Goal: Share content

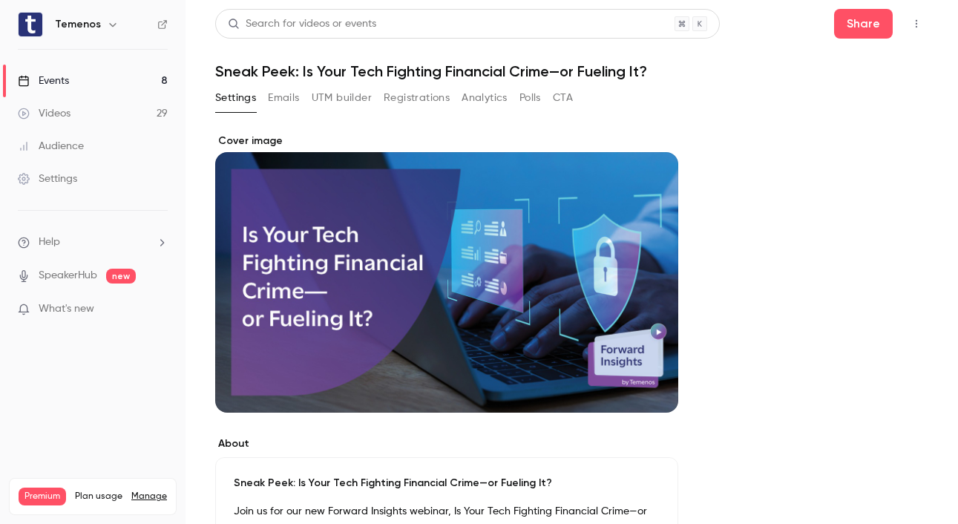
click at [79, 82] on link "Events 8" at bounding box center [93, 81] width 186 height 33
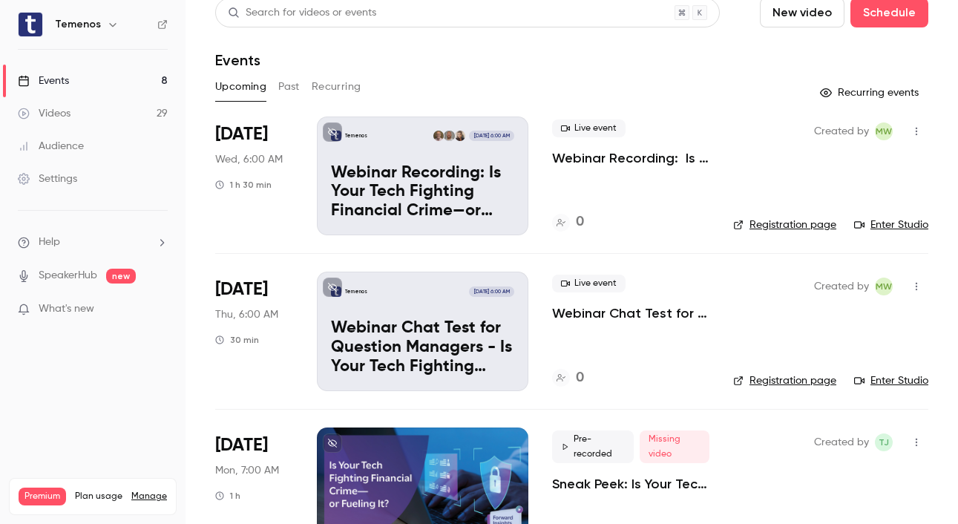
scroll to position [12, 0]
click at [586, 312] on p "Webinar Chat Test for Question Managers - Is Your Tech Fighting Financial Crime…" at bounding box center [630, 313] width 157 height 18
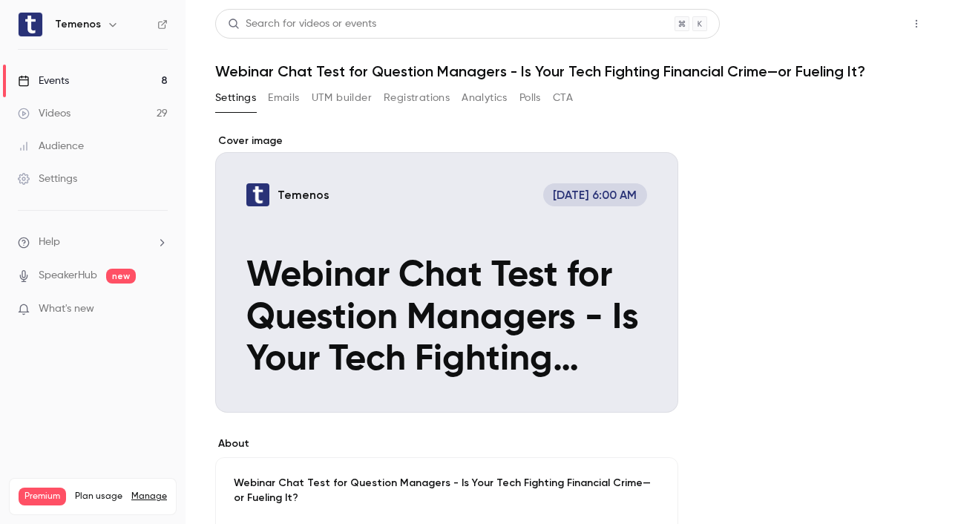
click at [842, 32] on button "Share" at bounding box center [863, 24] width 59 height 30
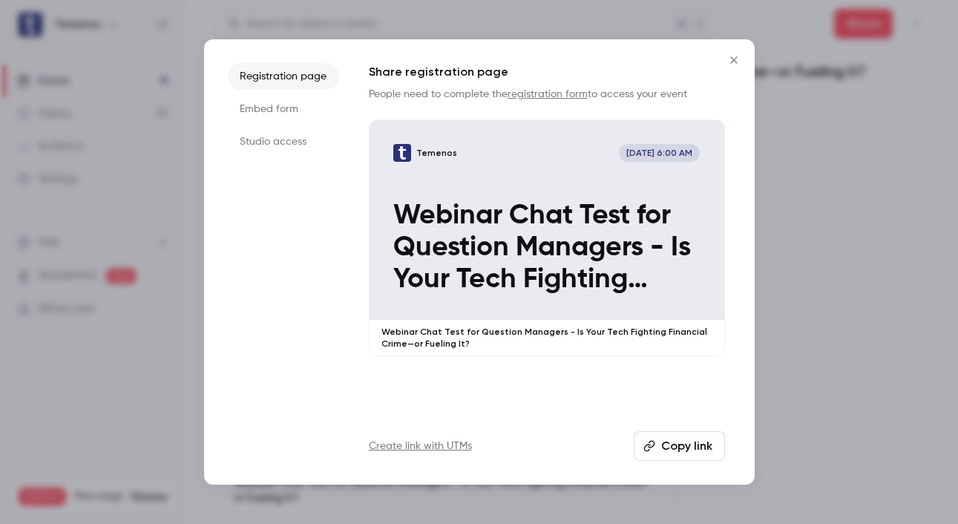
click at [743, 59] on button "Close" at bounding box center [734, 60] width 30 height 30
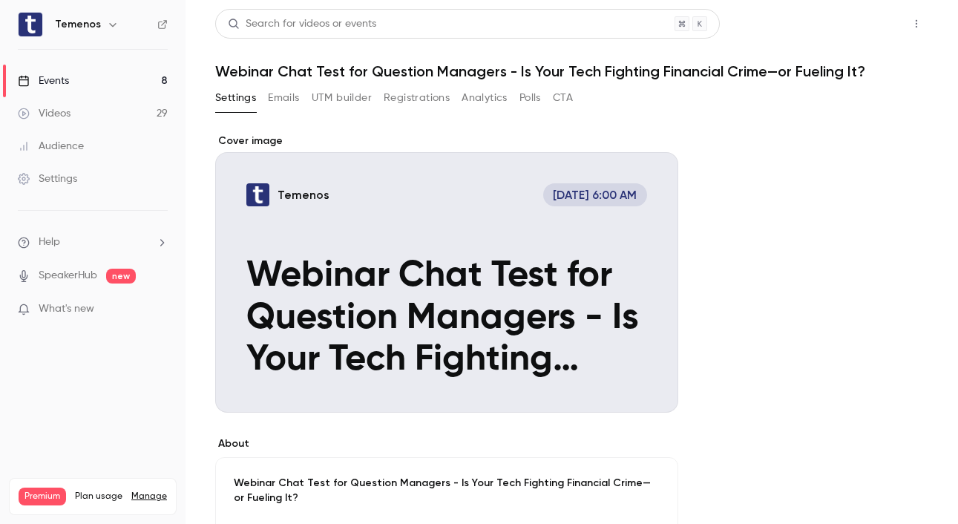
click at [839, 19] on button "Share" at bounding box center [863, 24] width 59 height 30
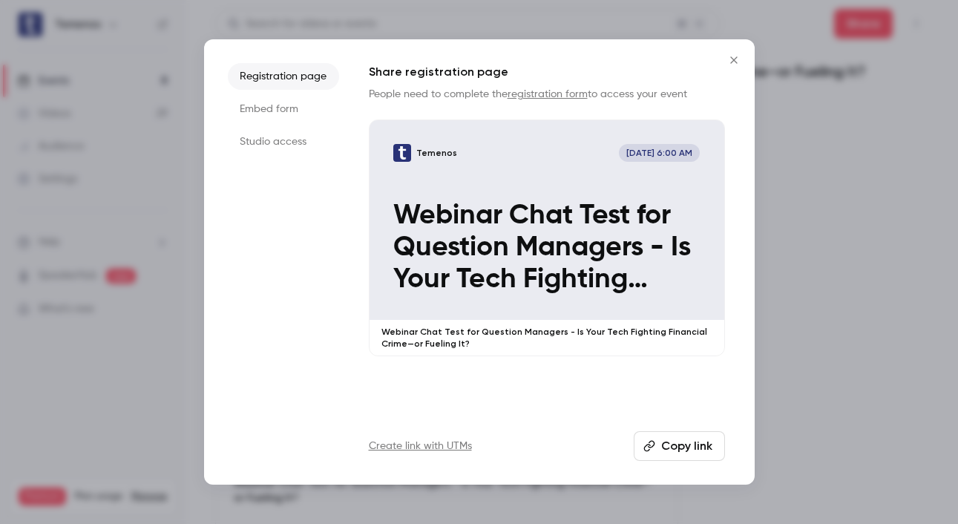
click at [248, 143] on li "Studio access" at bounding box center [283, 141] width 111 height 27
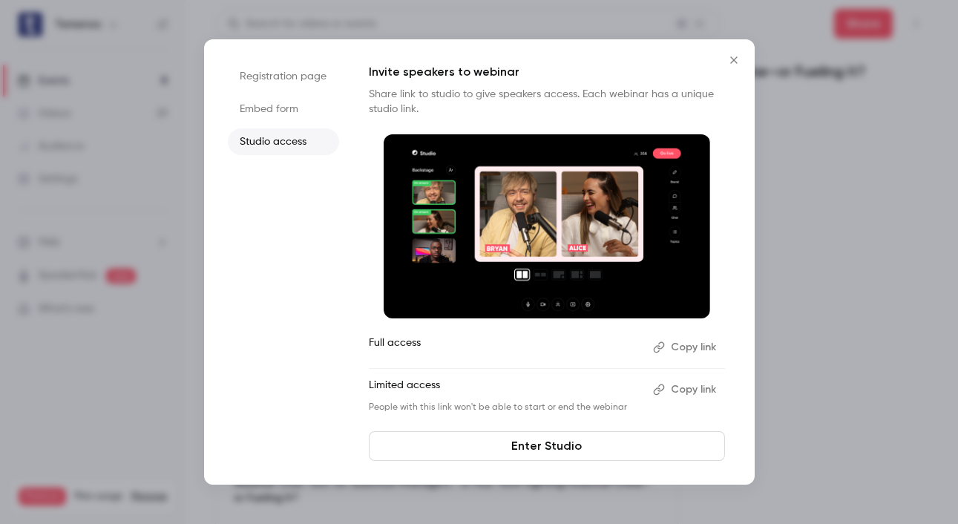
click at [682, 347] on button "Copy link" at bounding box center [686, 348] width 78 height 24
click at [740, 62] on icon "Close" at bounding box center [734, 60] width 18 height 12
